Goal: Find specific page/section: Find specific page/section

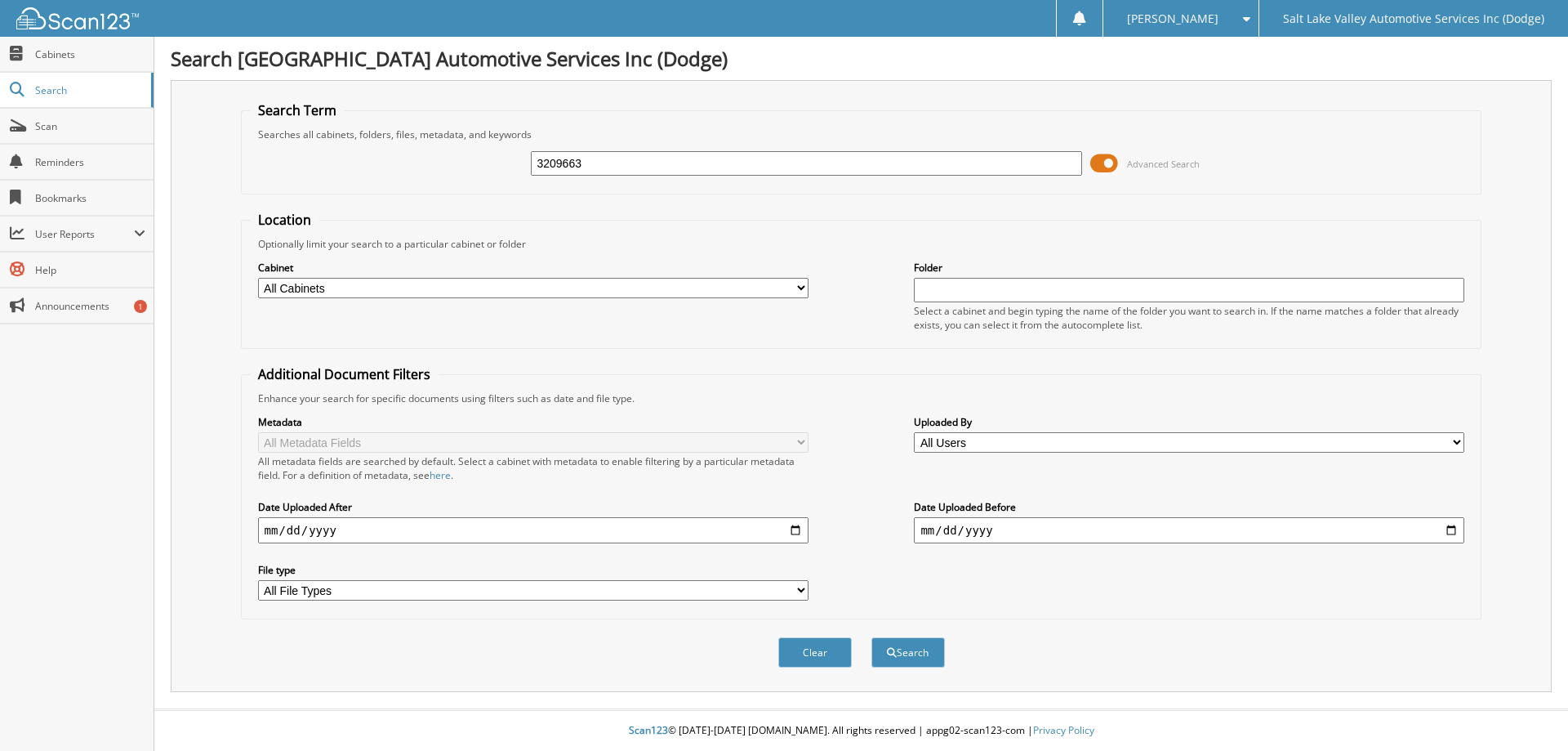
type input "3209663"
click at [871, 637] on button "Search" at bounding box center [908, 652] width 73 height 31
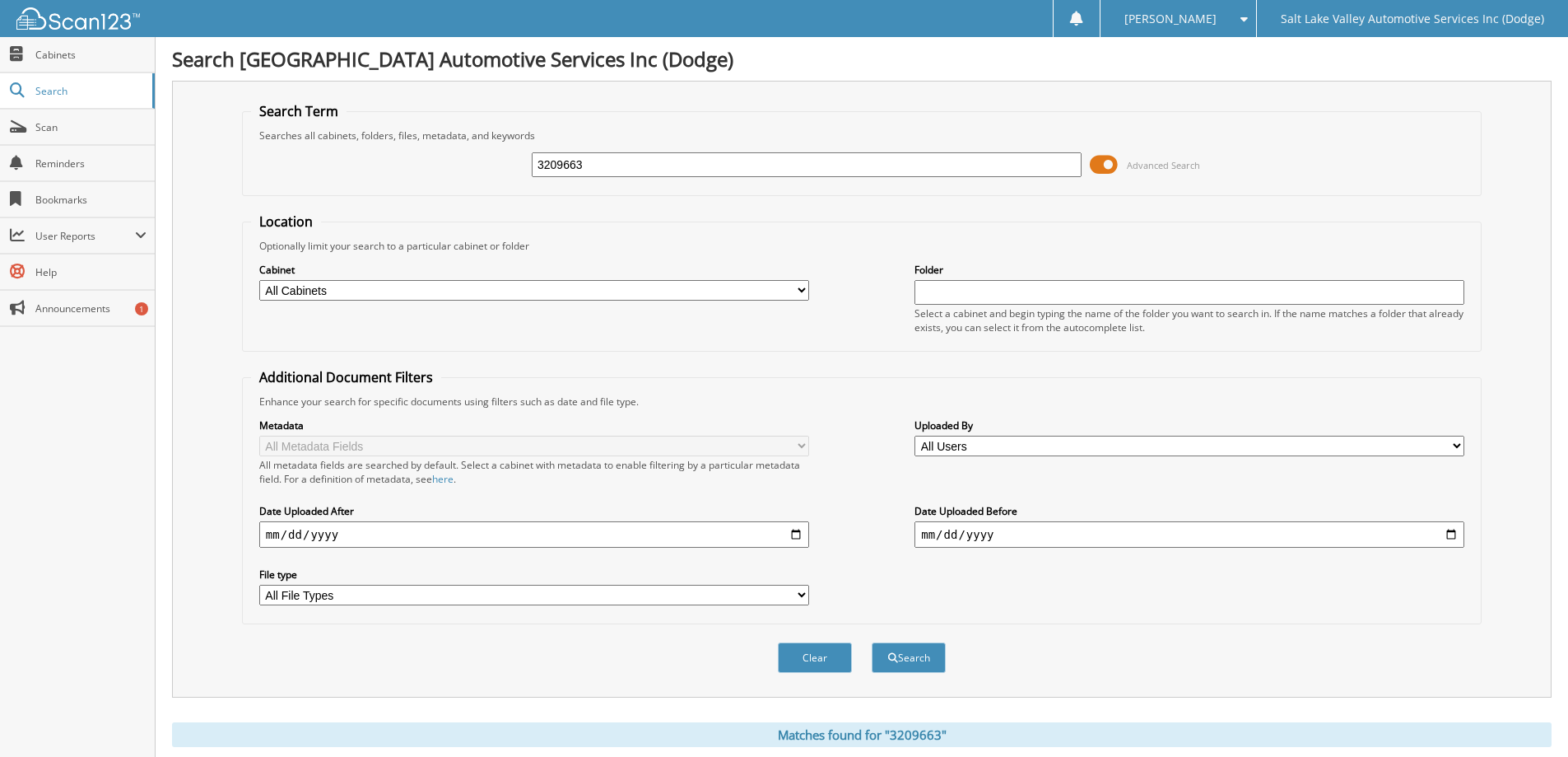
scroll to position [228, 0]
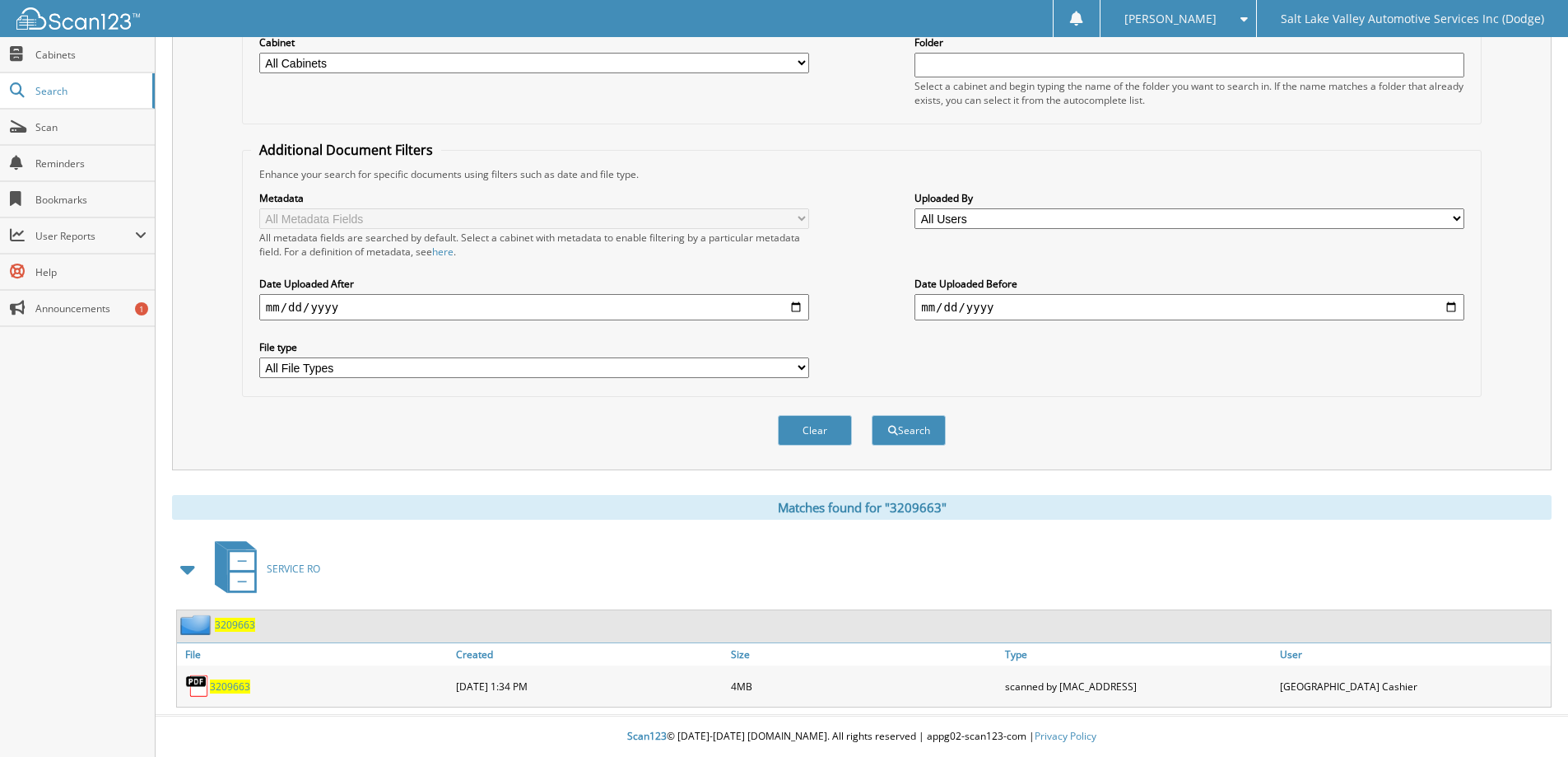
click at [229, 685] on span "3209663" at bounding box center [230, 686] width 41 height 14
